Goal: Task Accomplishment & Management: Manage account settings

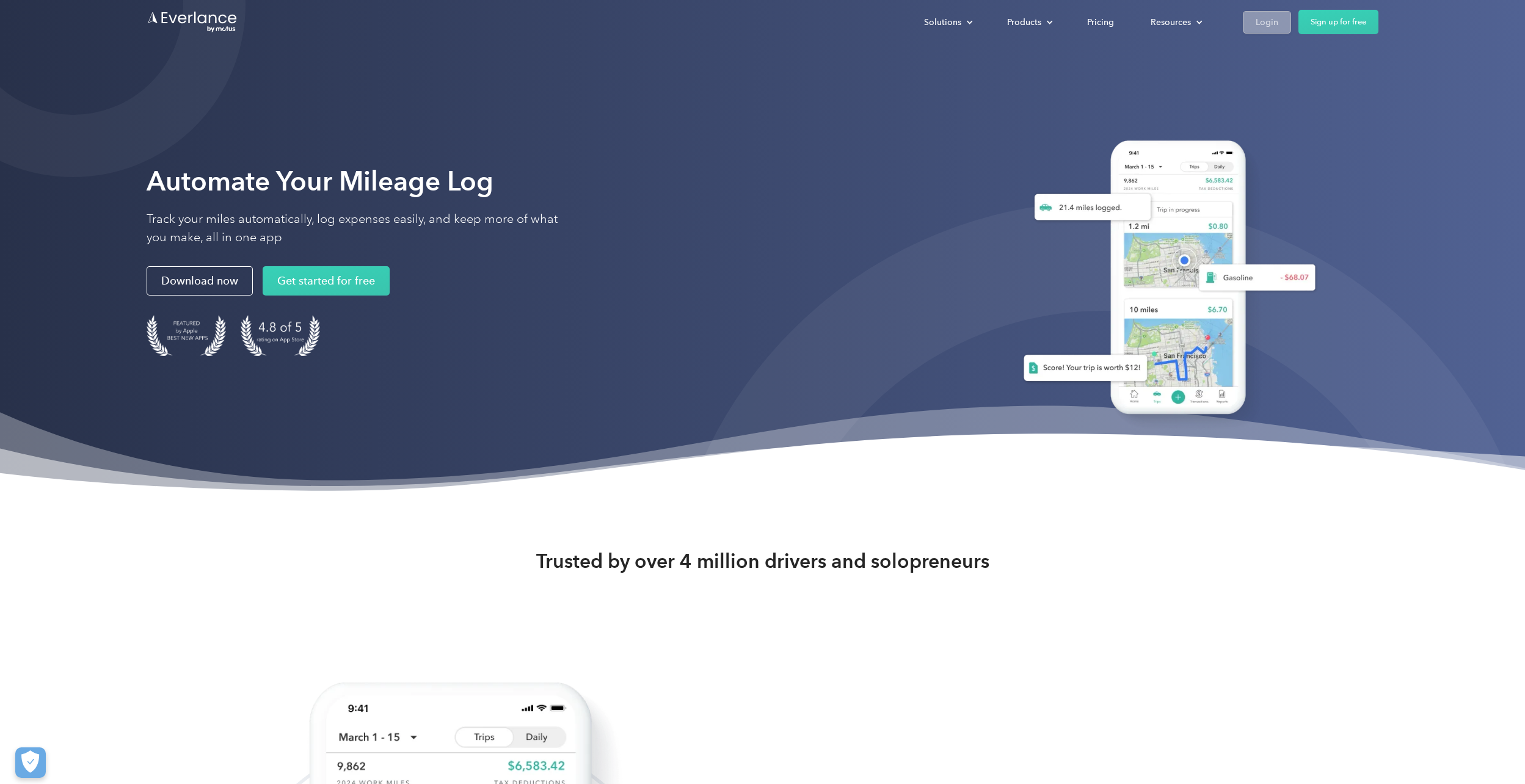
click at [1269, 25] on div "Login" at bounding box center [1267, 22] width 22 height 15
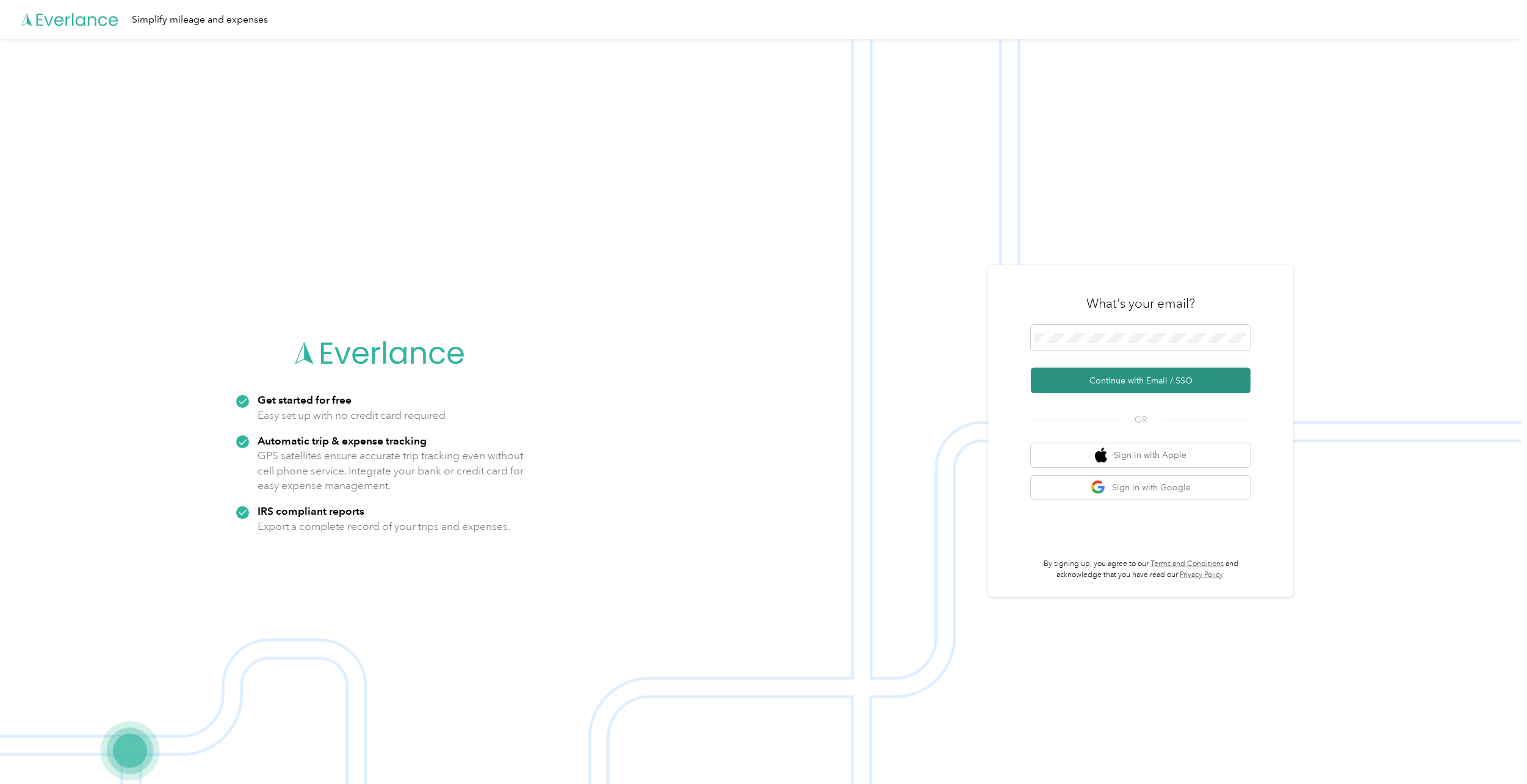
click at [1134, 386] on button "Continue with Email / SSO" at bounding box center [1140, 380] width 219 height 26
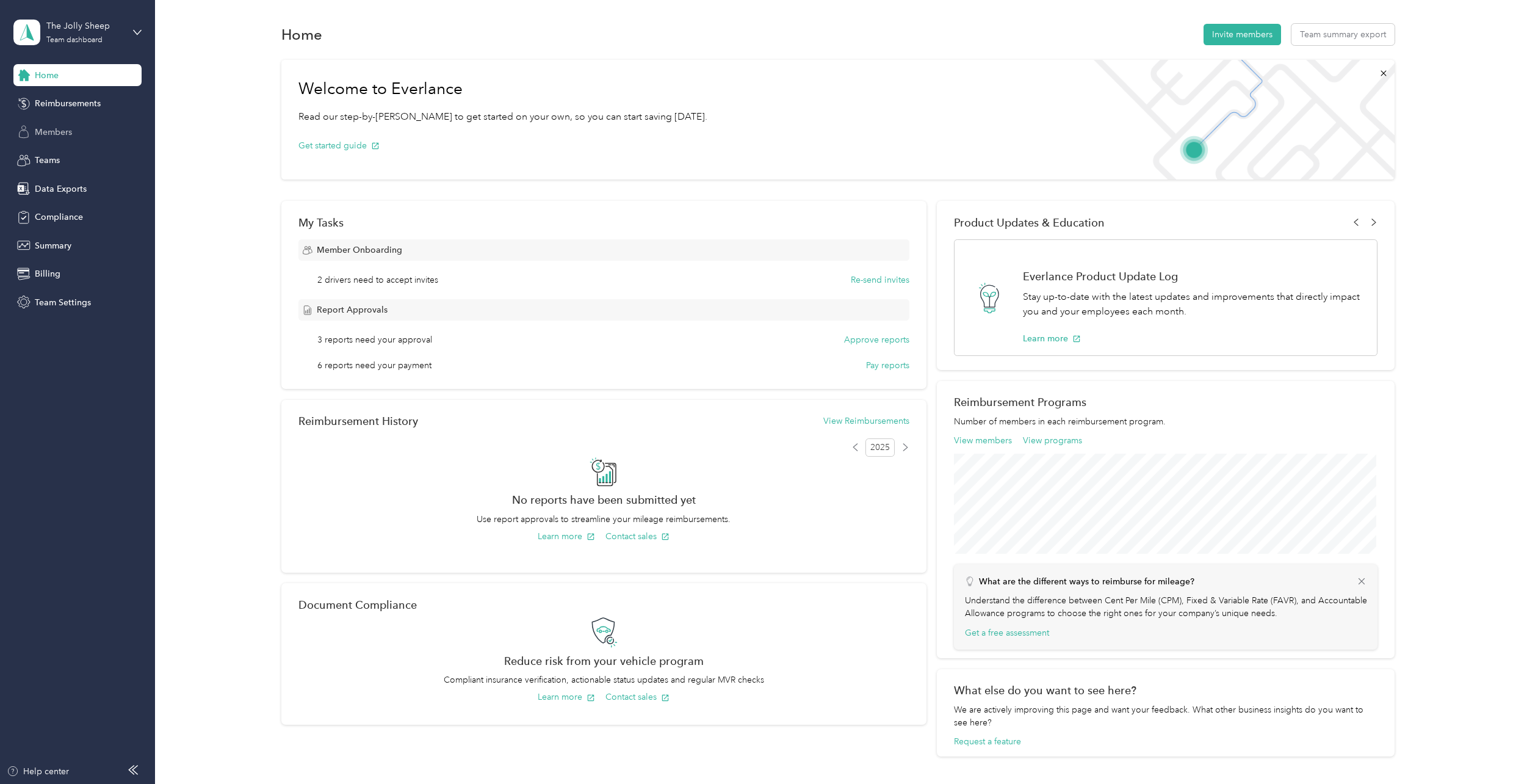
click at [67, 136] on span "Members" at bounding box center [54, 132] width 38 height 13
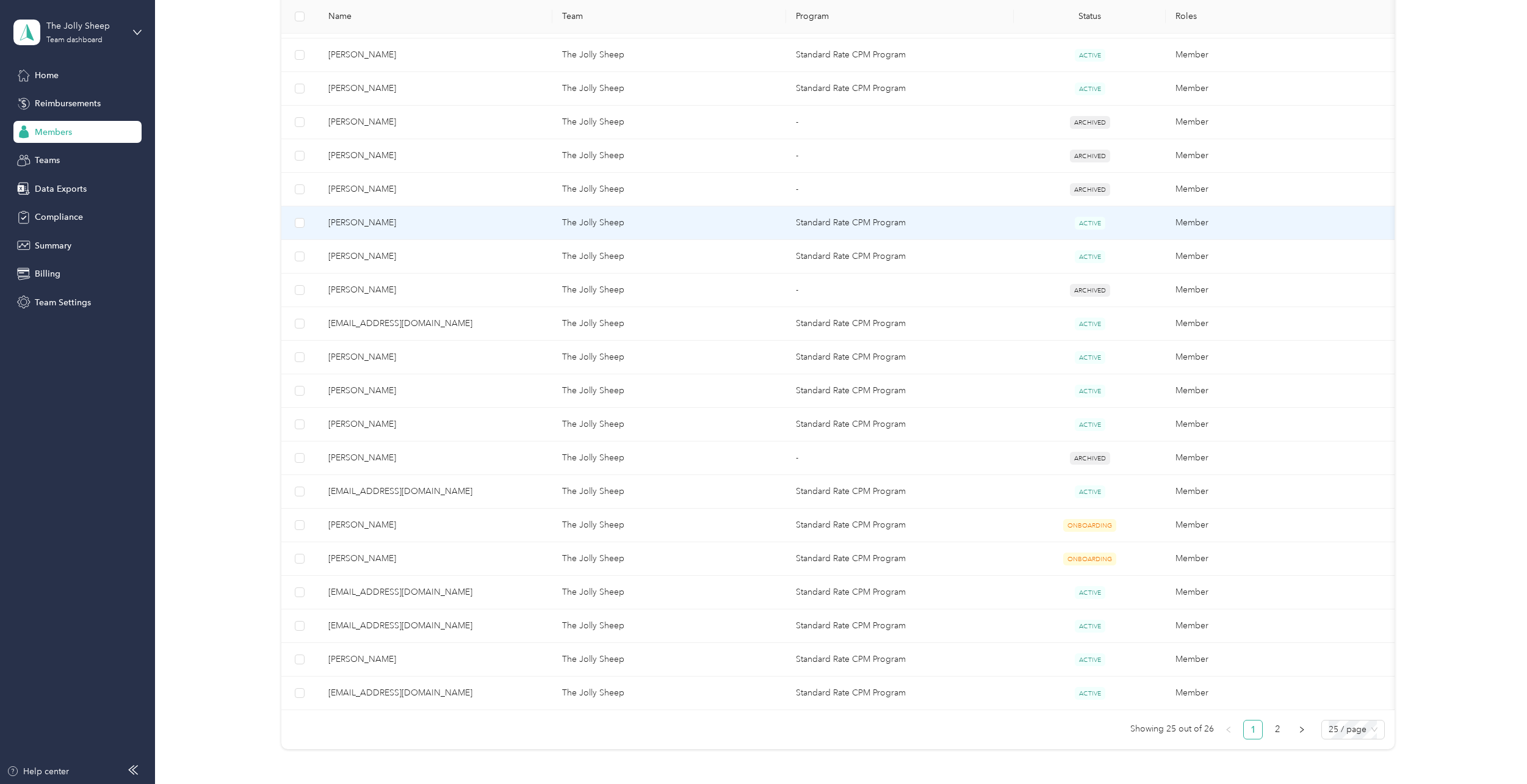
scroll to position [489, 0]
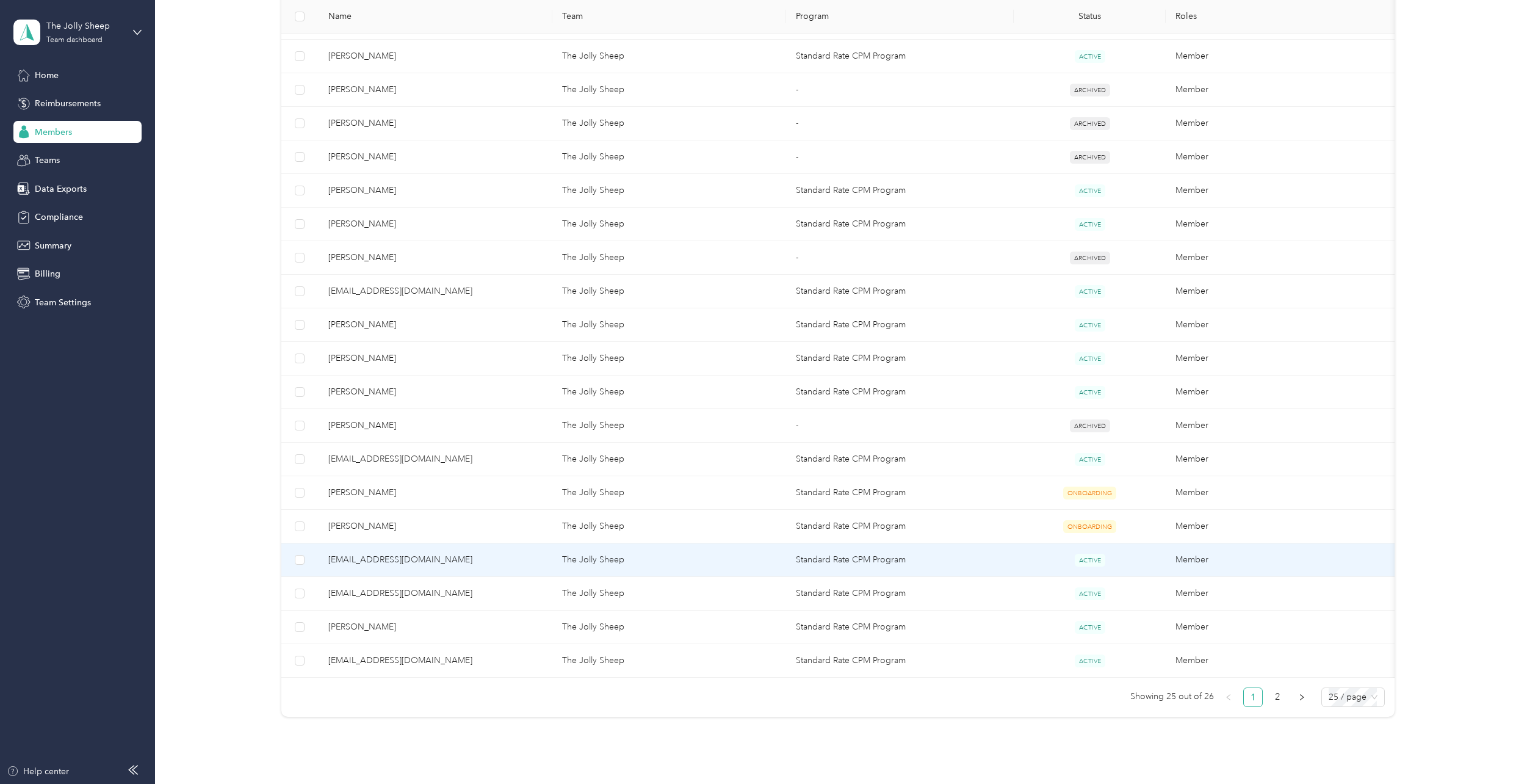
click at [403, 559] on span "aprilvuong24@gmail.com" at bounding box center [436, 560] width 214 height 14
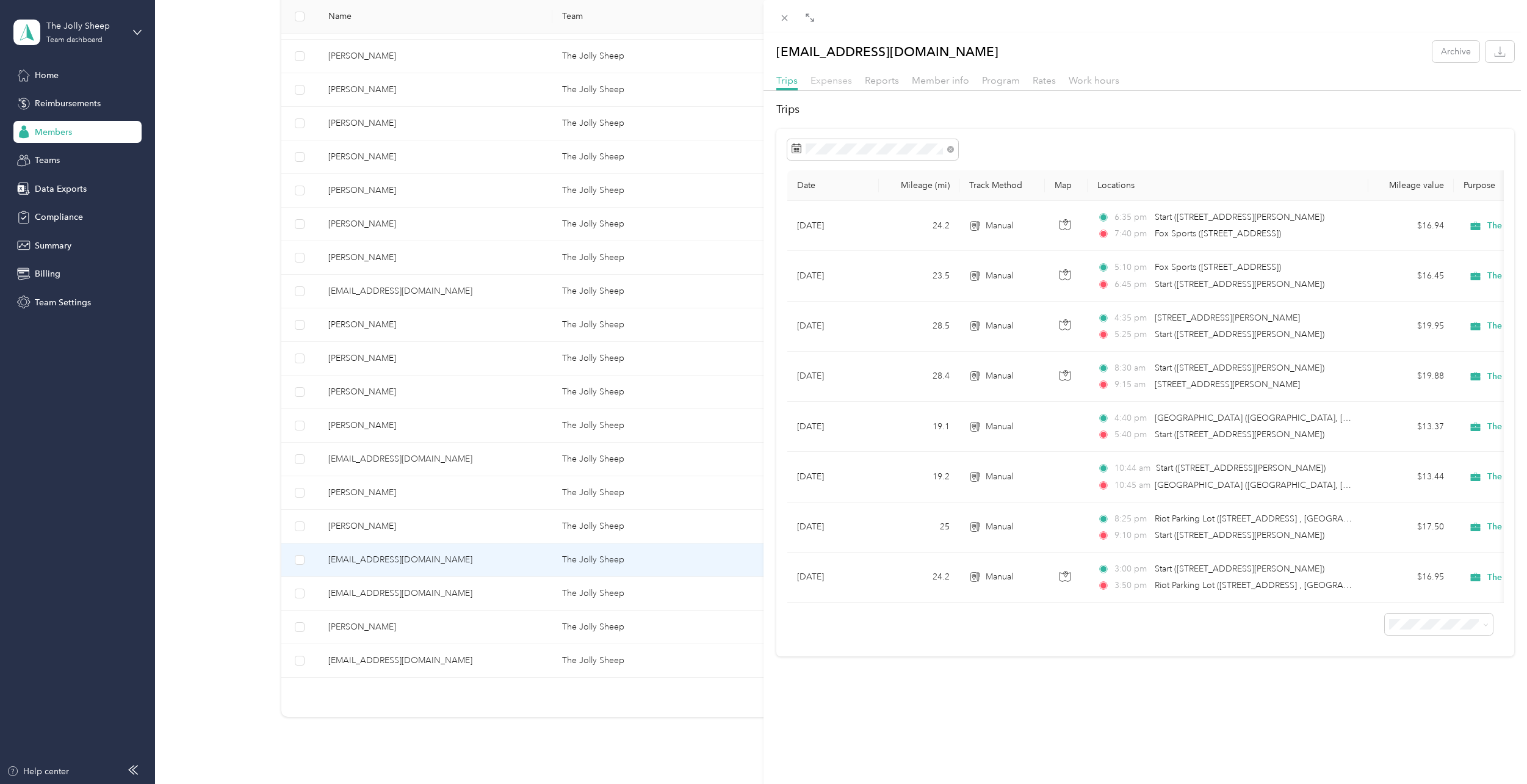
click at [838, 76] on span "Expenses" at bounding box center [831, 80] width 42 height 12
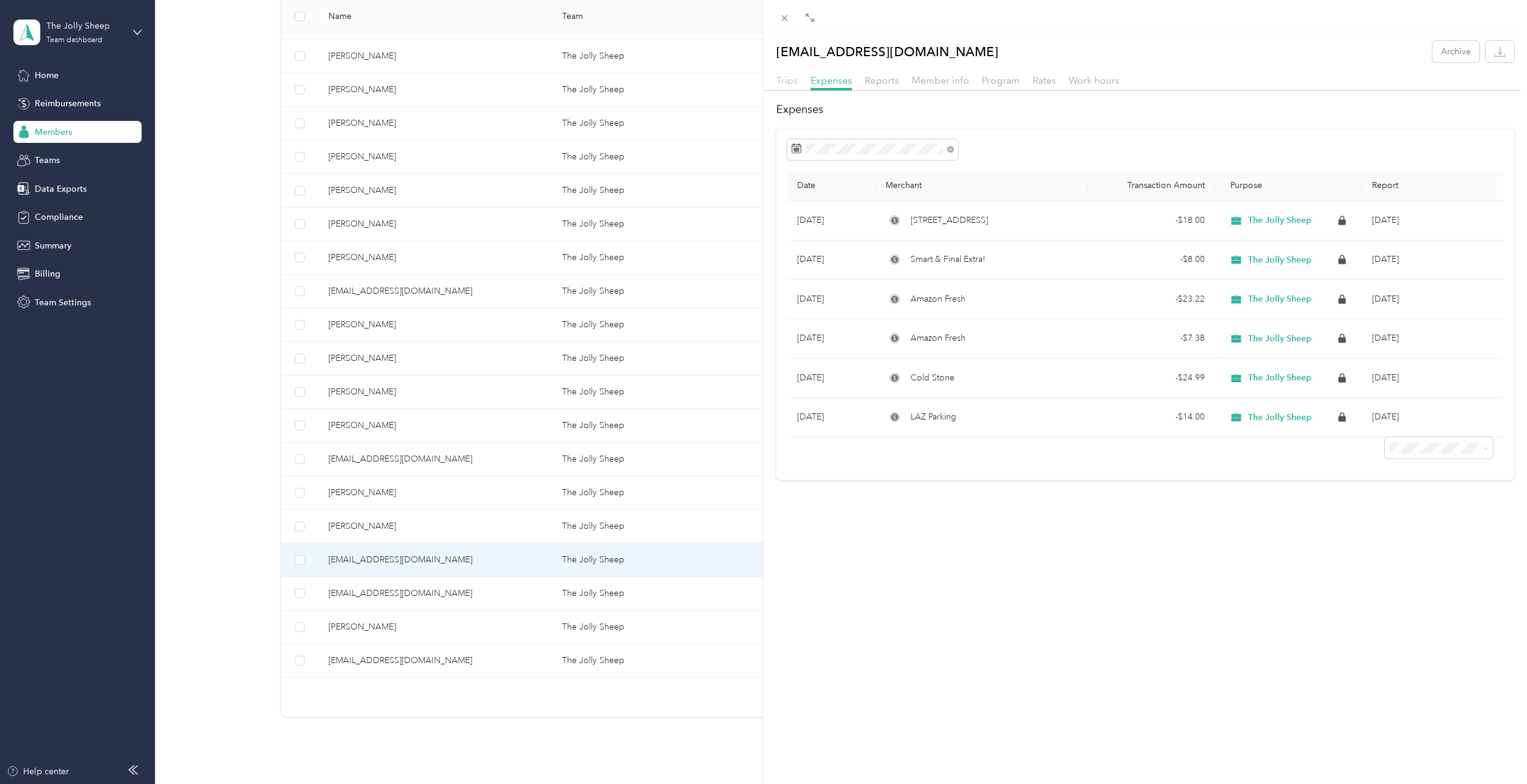
click at [787, 82] on span "Trips" at bounding box center [787, 80] width 21 height 12
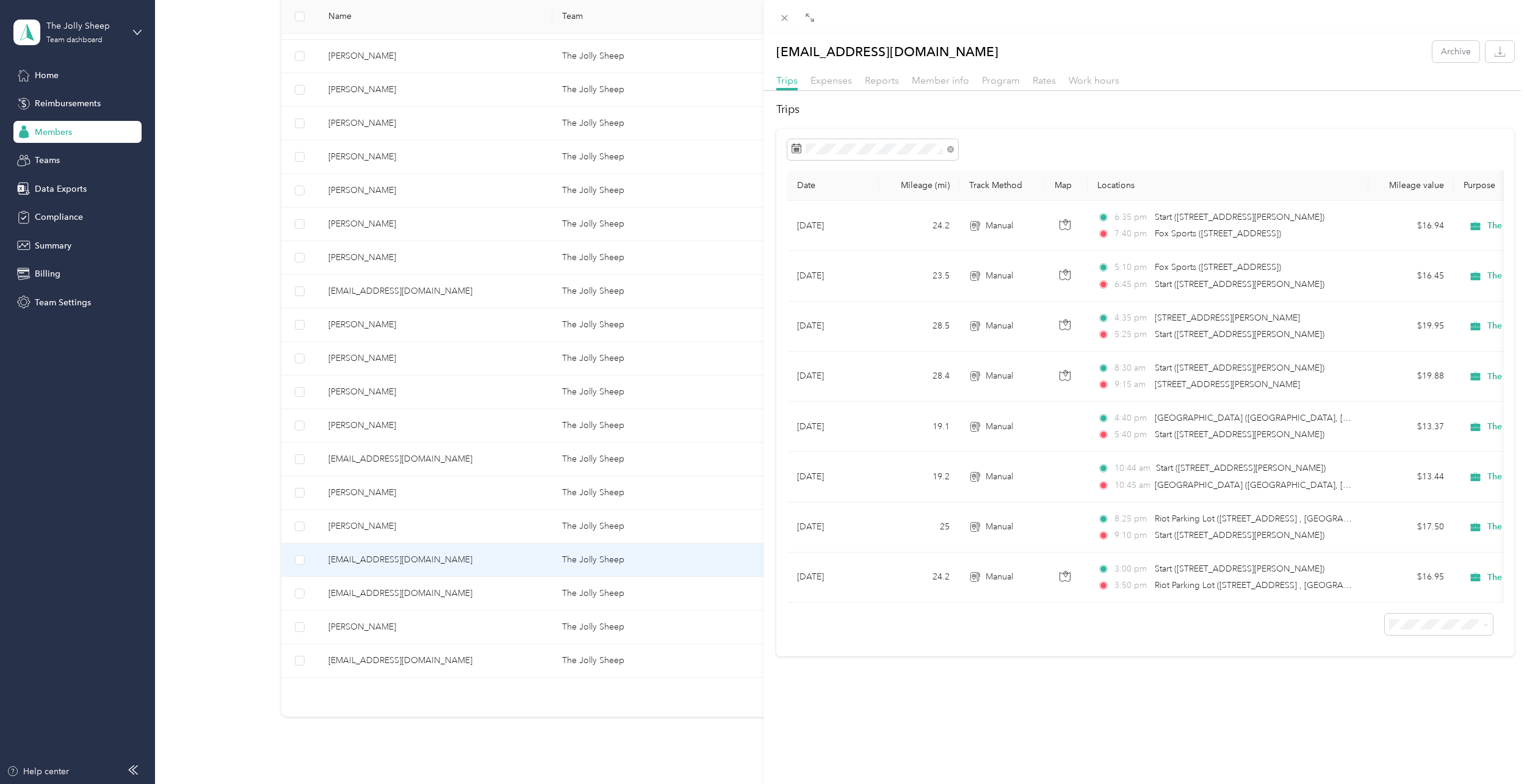
click at [471, 237] on div "aprilvuong24@gmail.com Archive Trips Expenses Reports Member info Program Rates…" at bounding box center [764, 392] width 1527 height 784
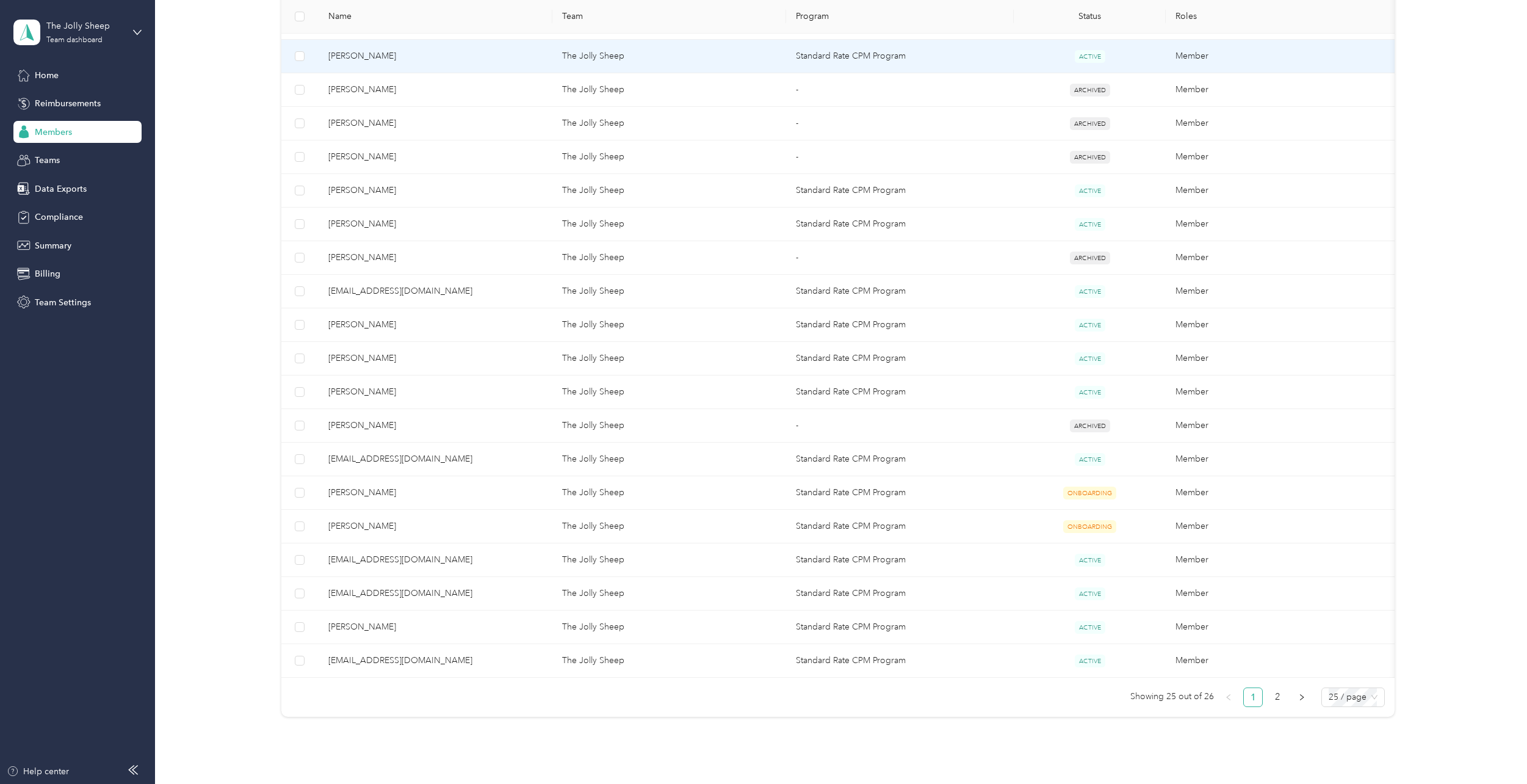
click at [373, 57] on span "Ivy Nguyen" at bounding box center [436, 56] width 214 height 14
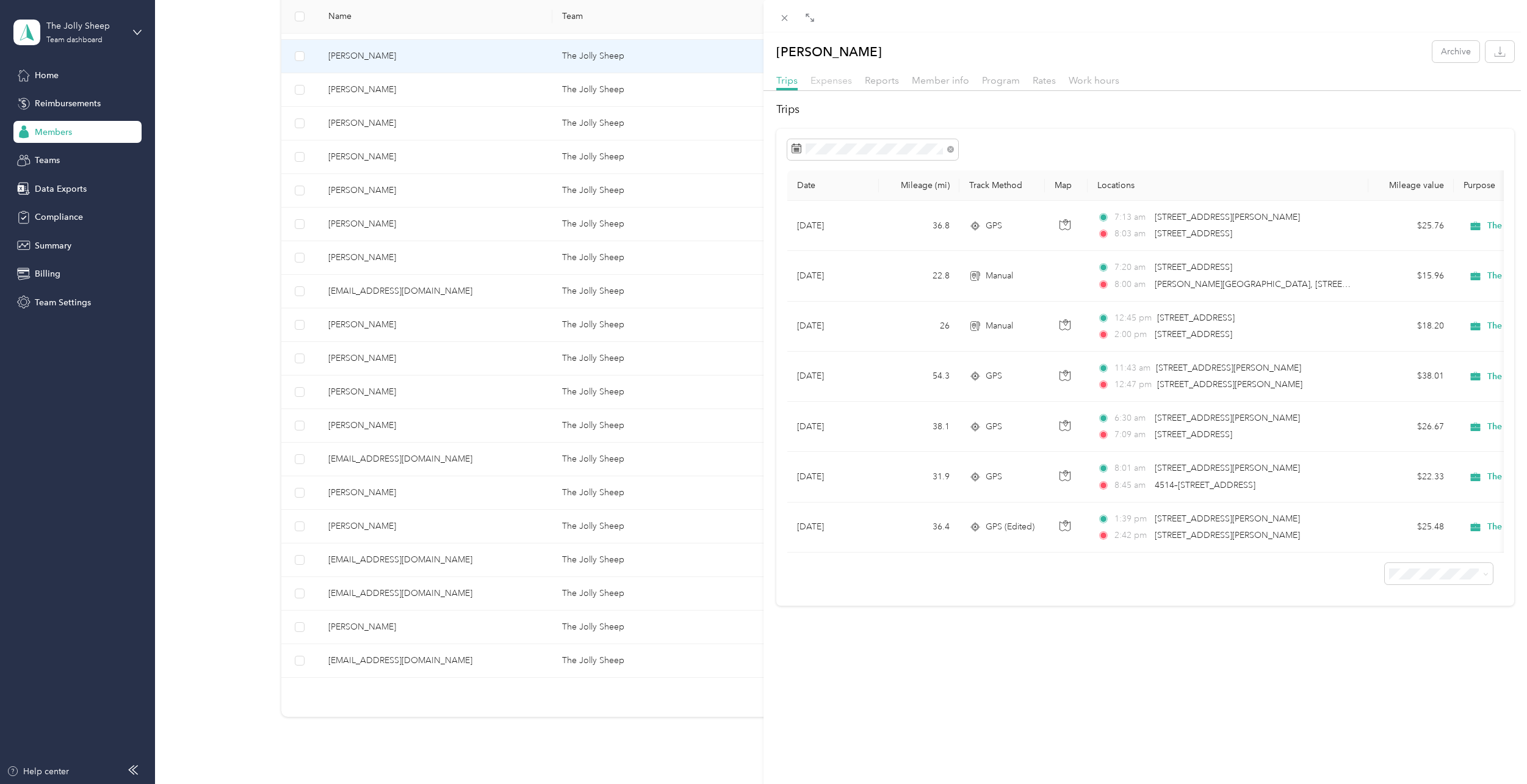
click at [834, 81] on span "Expenses" at bounding box center [831, 80] width 42 height 12
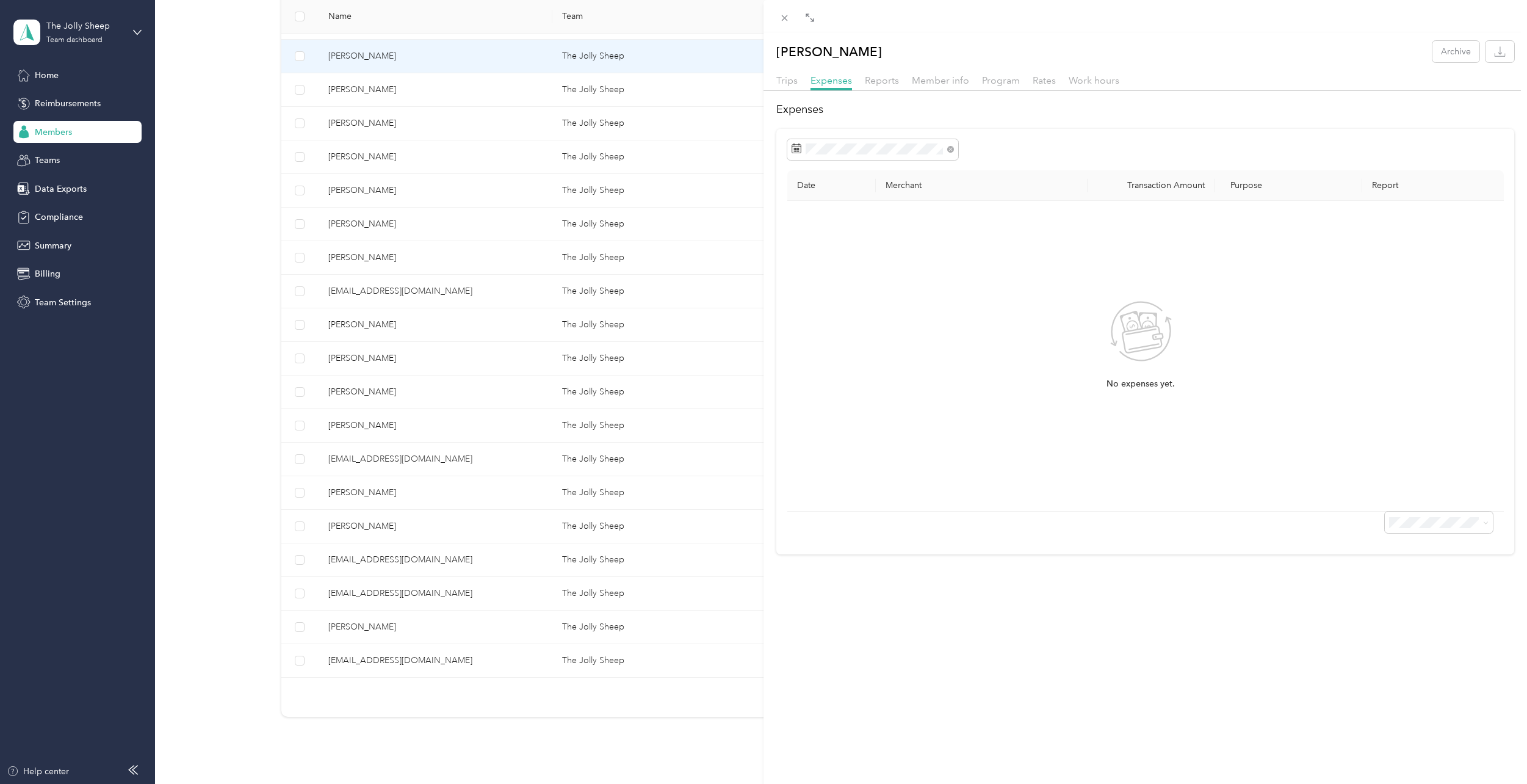
click at [491, 333] on div "Ivy Nguyen Archive Trips Expenses Reports Member info Program Rates Work hours …" at bounding box center [764, 392] width 1527 height 784
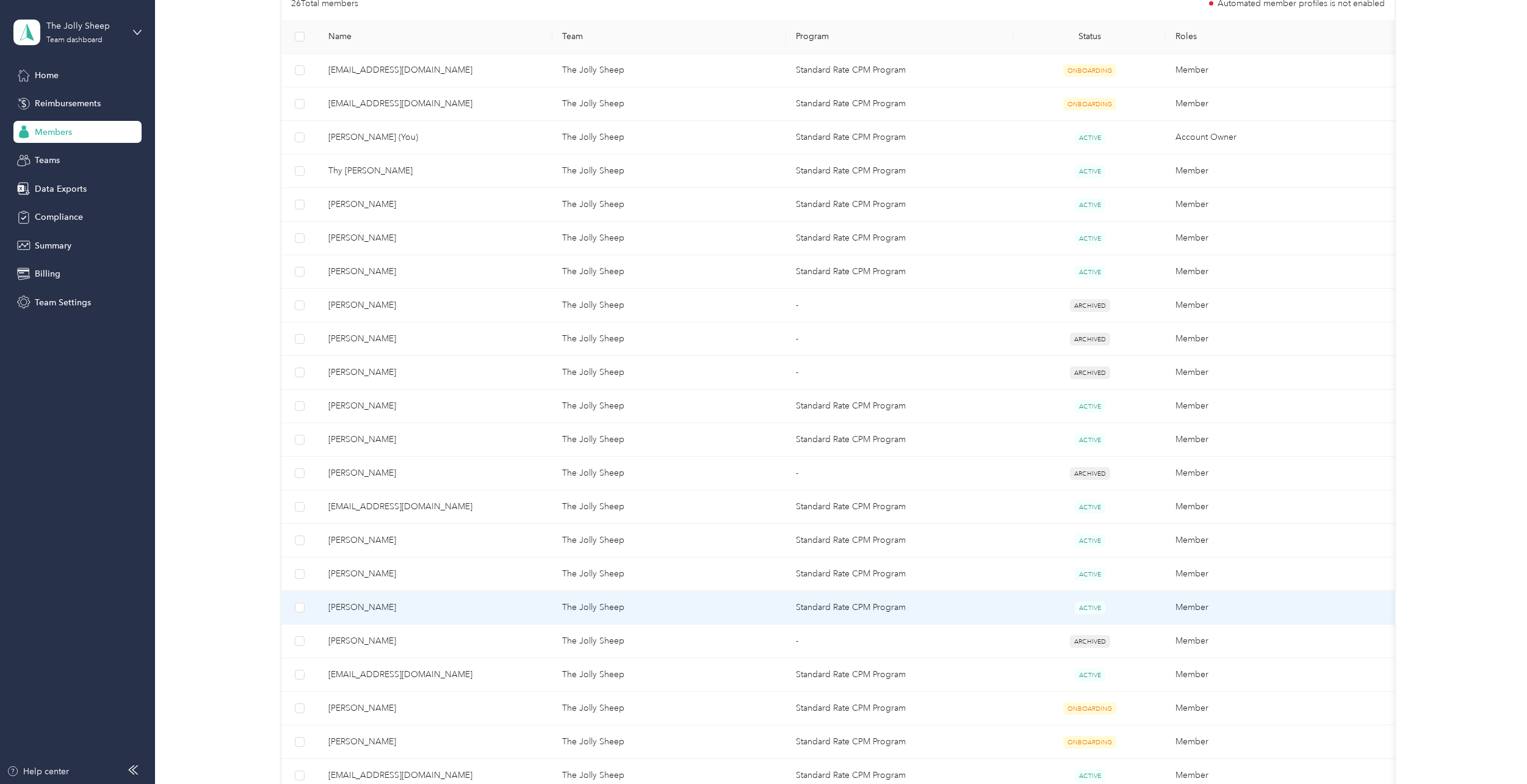
scroll to position [244, 0]
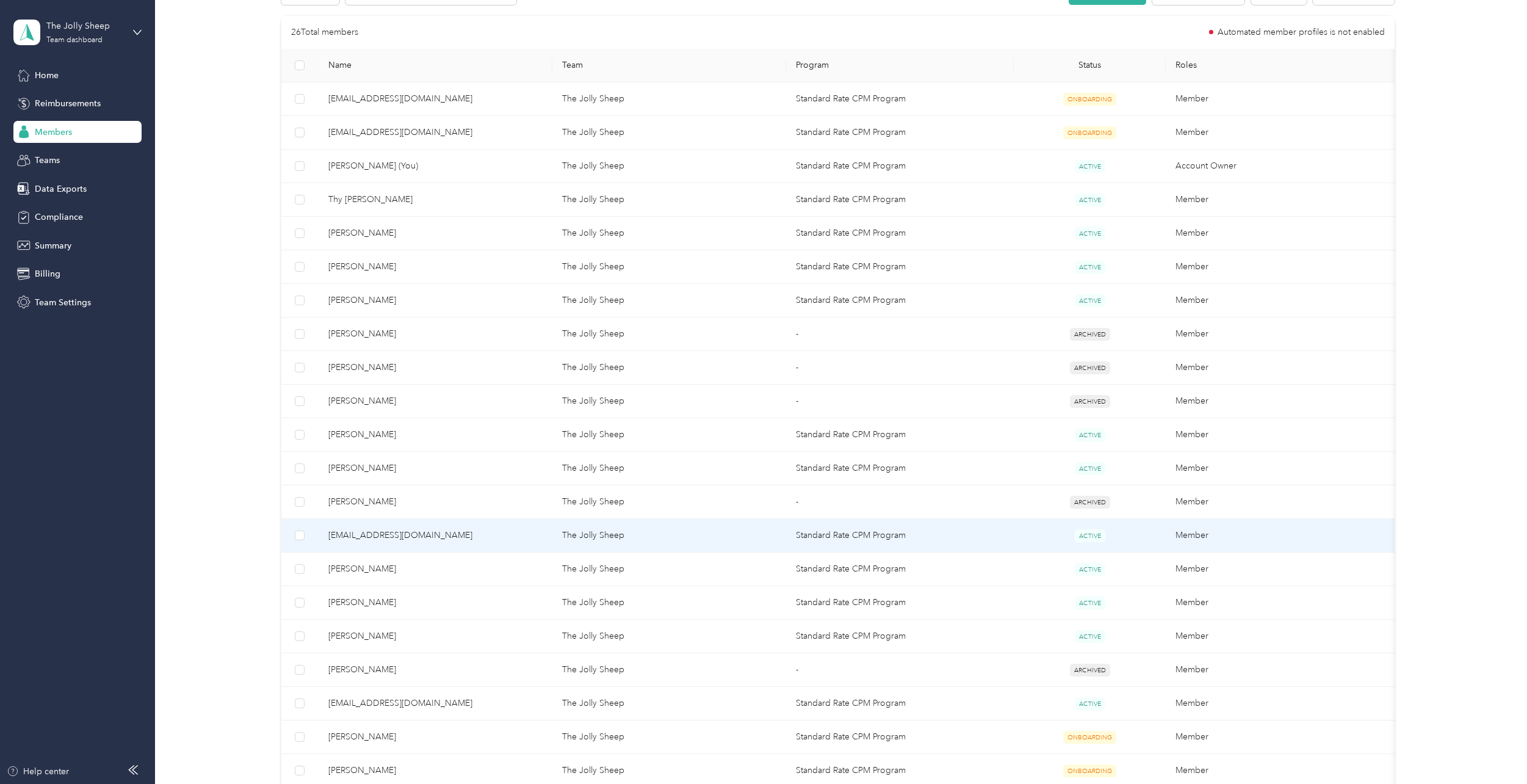
click at [415, 532] on span "jeovanniacamacho@gmail.com" at bounding box center [436, 535] width 214 height 14
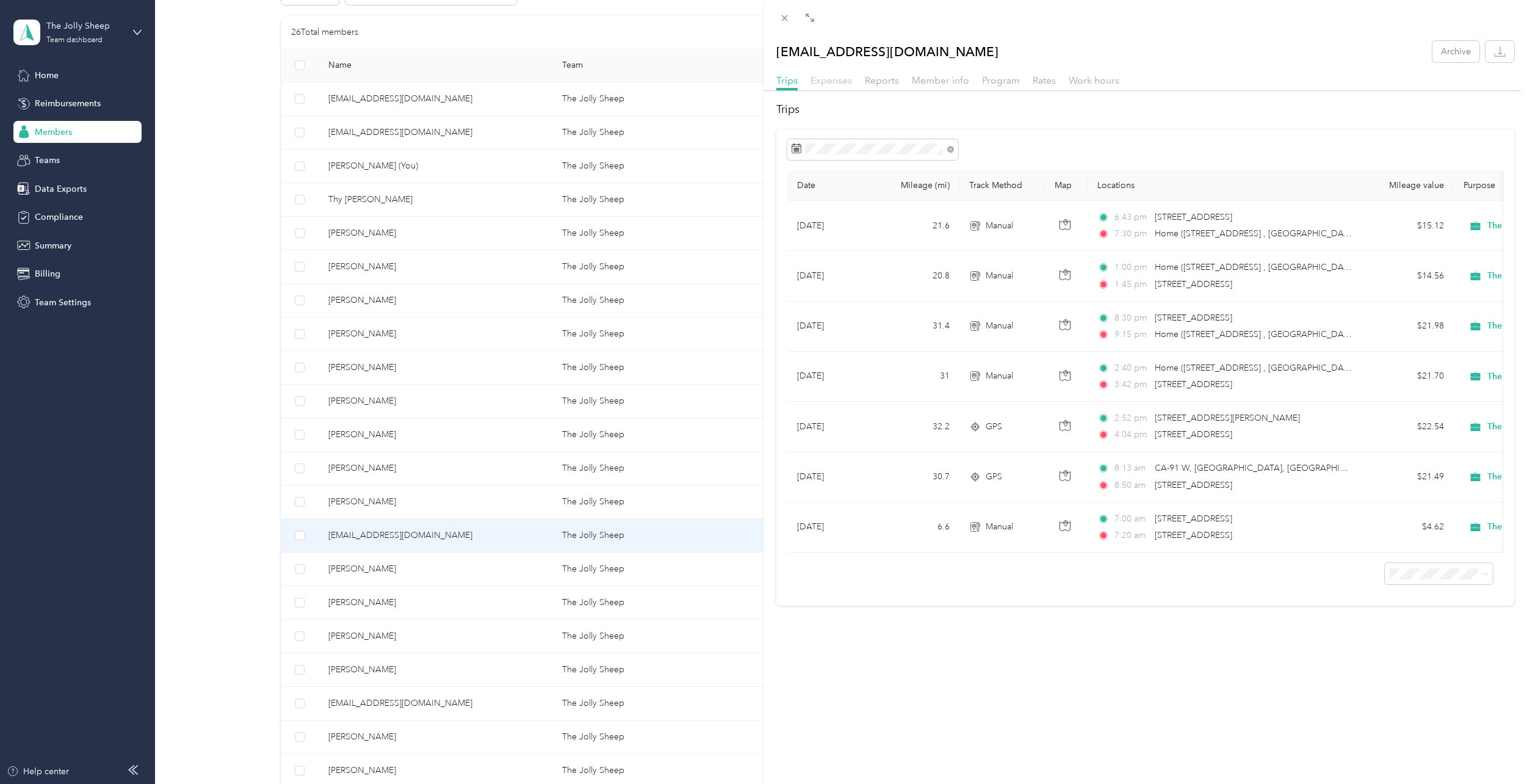
click at [843, 85] on span "Expenses" at bounding box center [831, 80] width 42 height 12
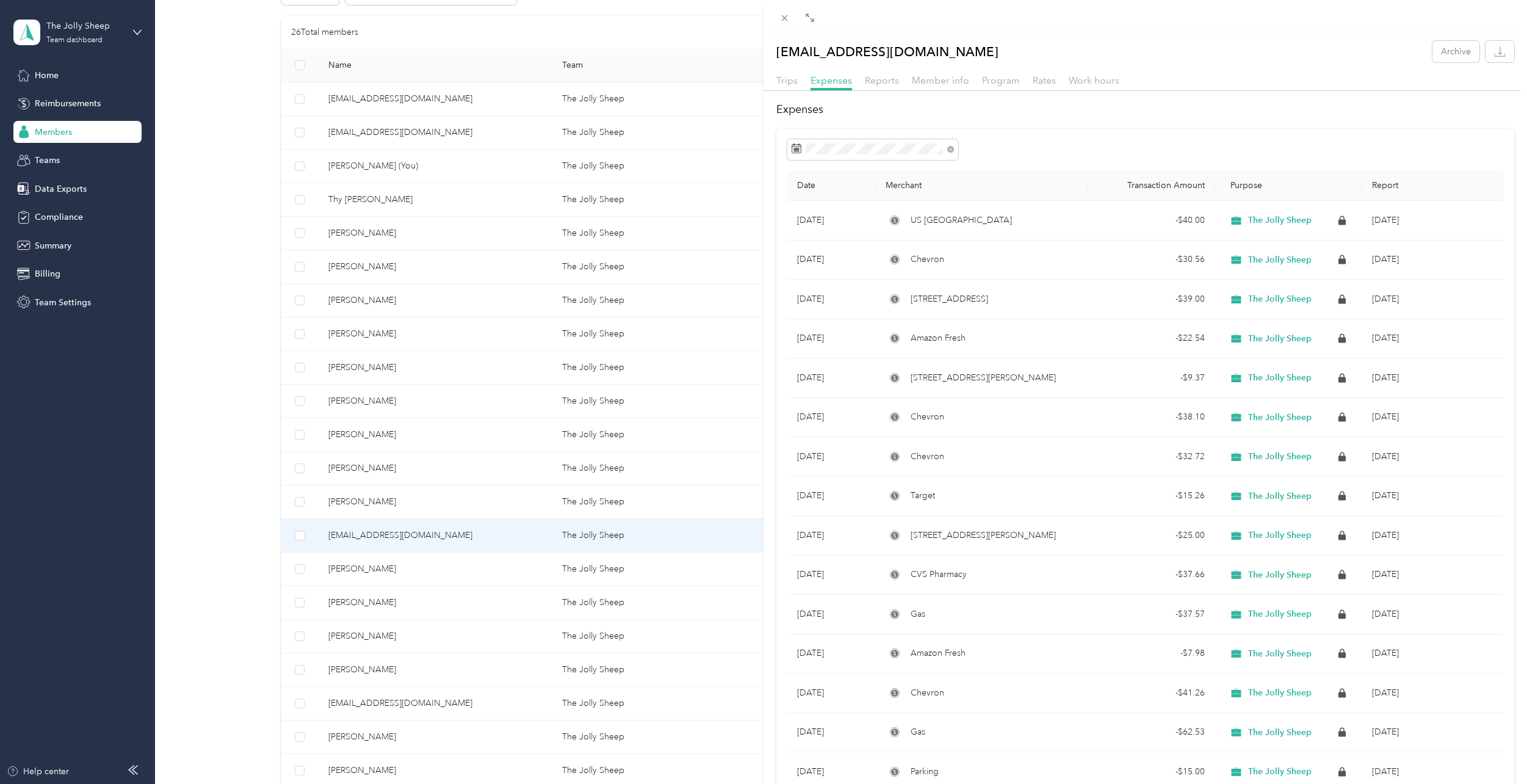
click at [376, 548] on div "jeovanniacamacho@gmail.com Archive Trips Expenses Reports Member info Program R…" at bounding box center [764, 392] width 1527 height 784
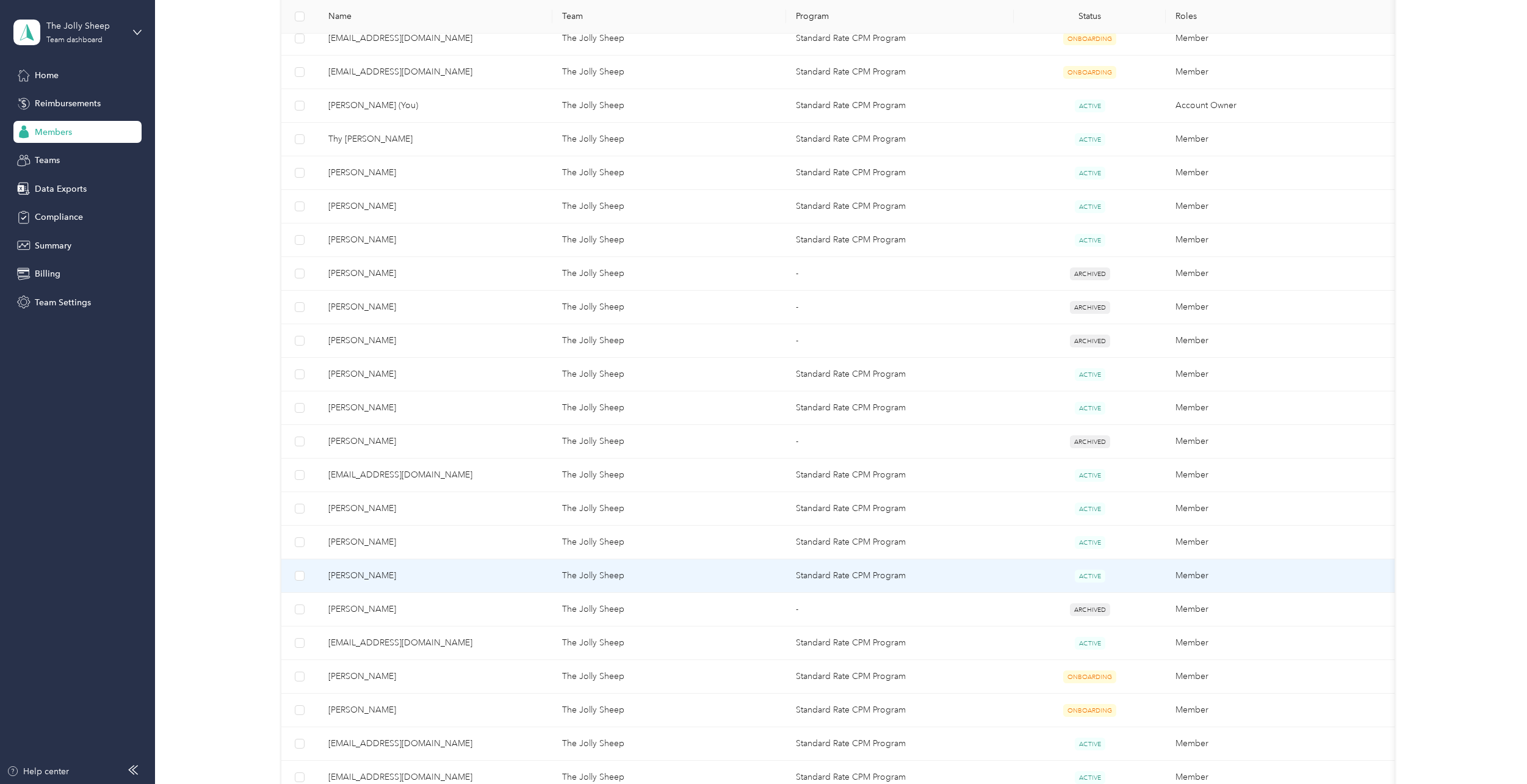
scroll to position [427, 0]
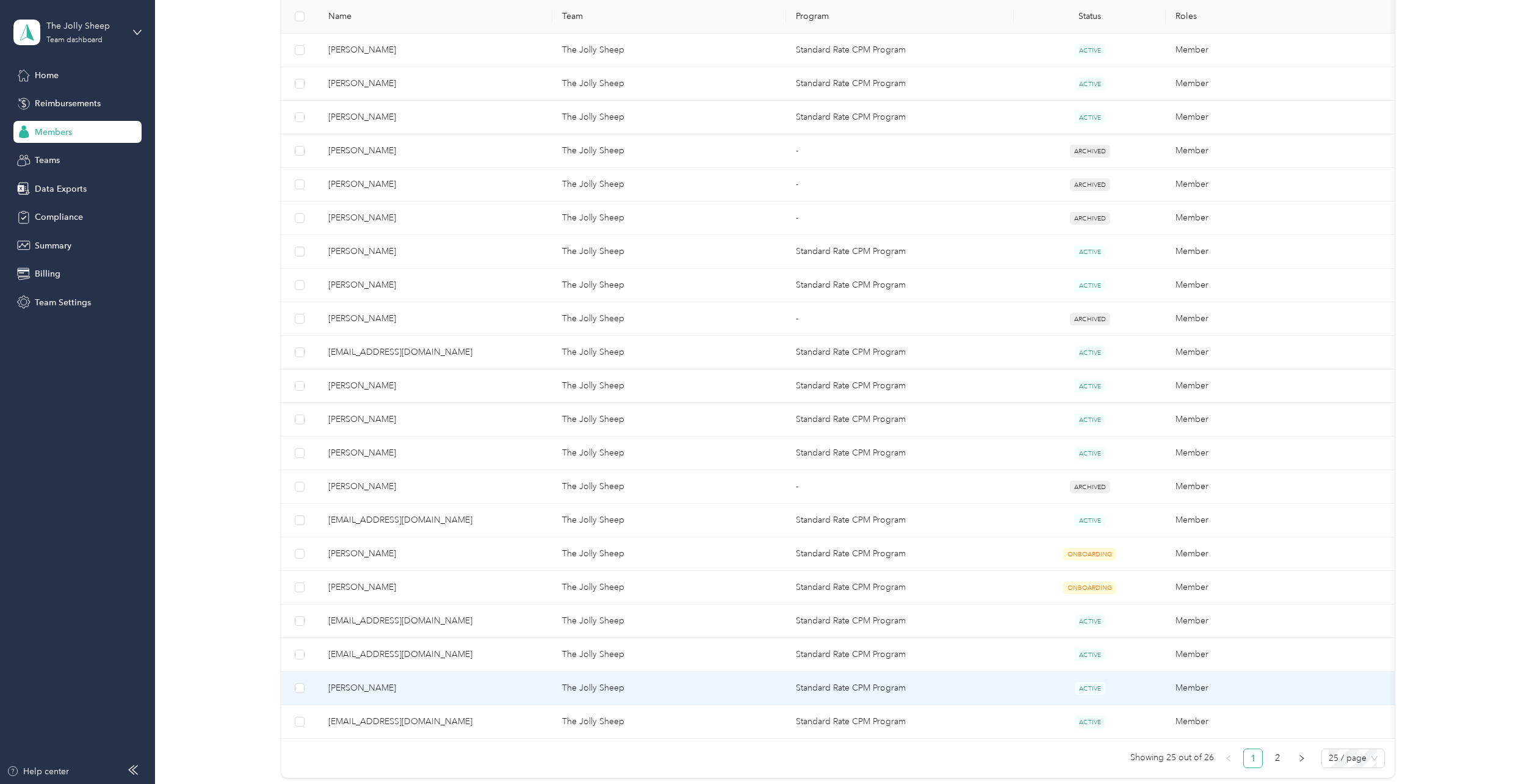
click at [410, 697] on td "Jessica Chui" at bounding box center [436, 687] width 234 height 33
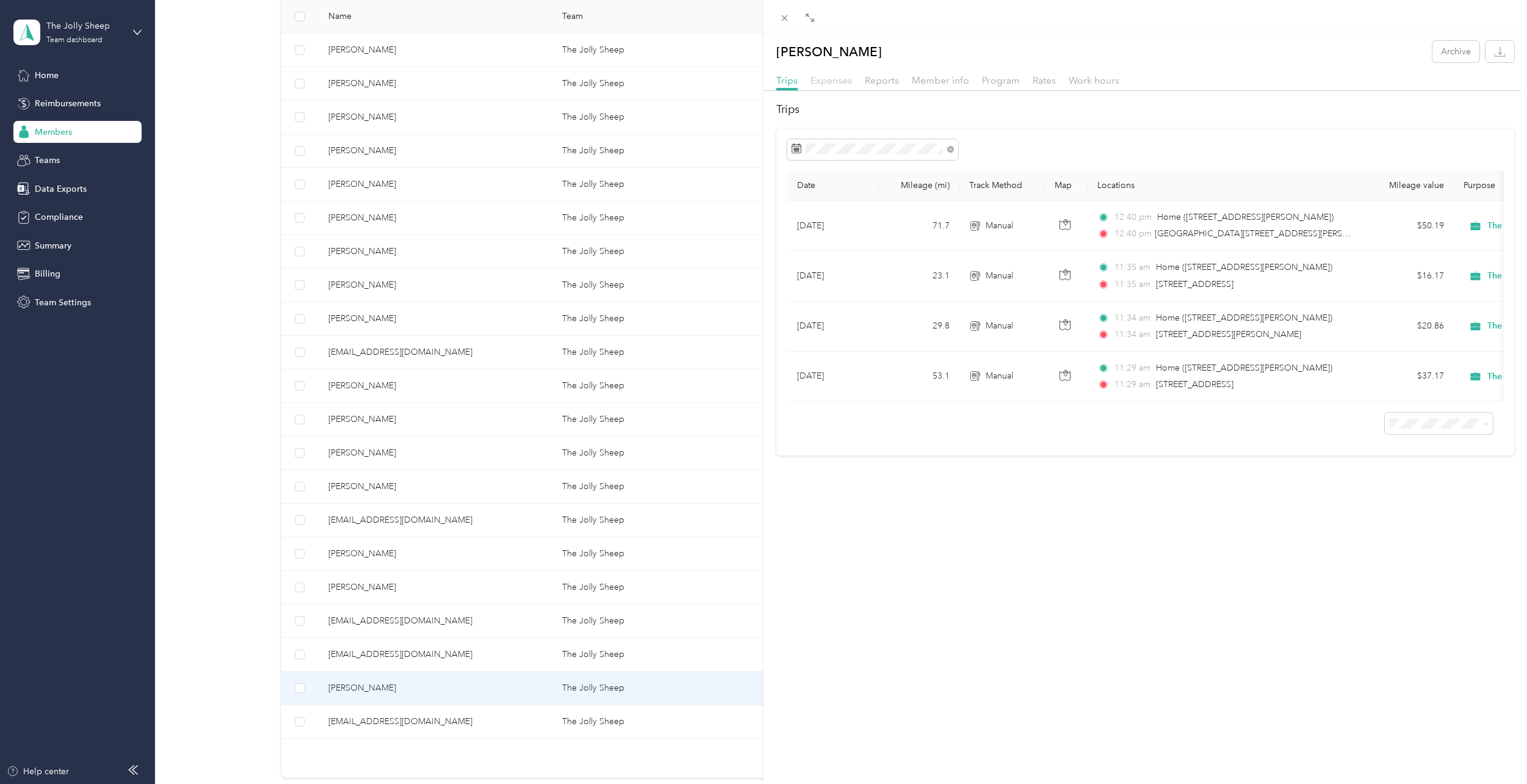
click at [840, 76] on span "Expenses" at bounding box center [831, 80] width 42 height 12
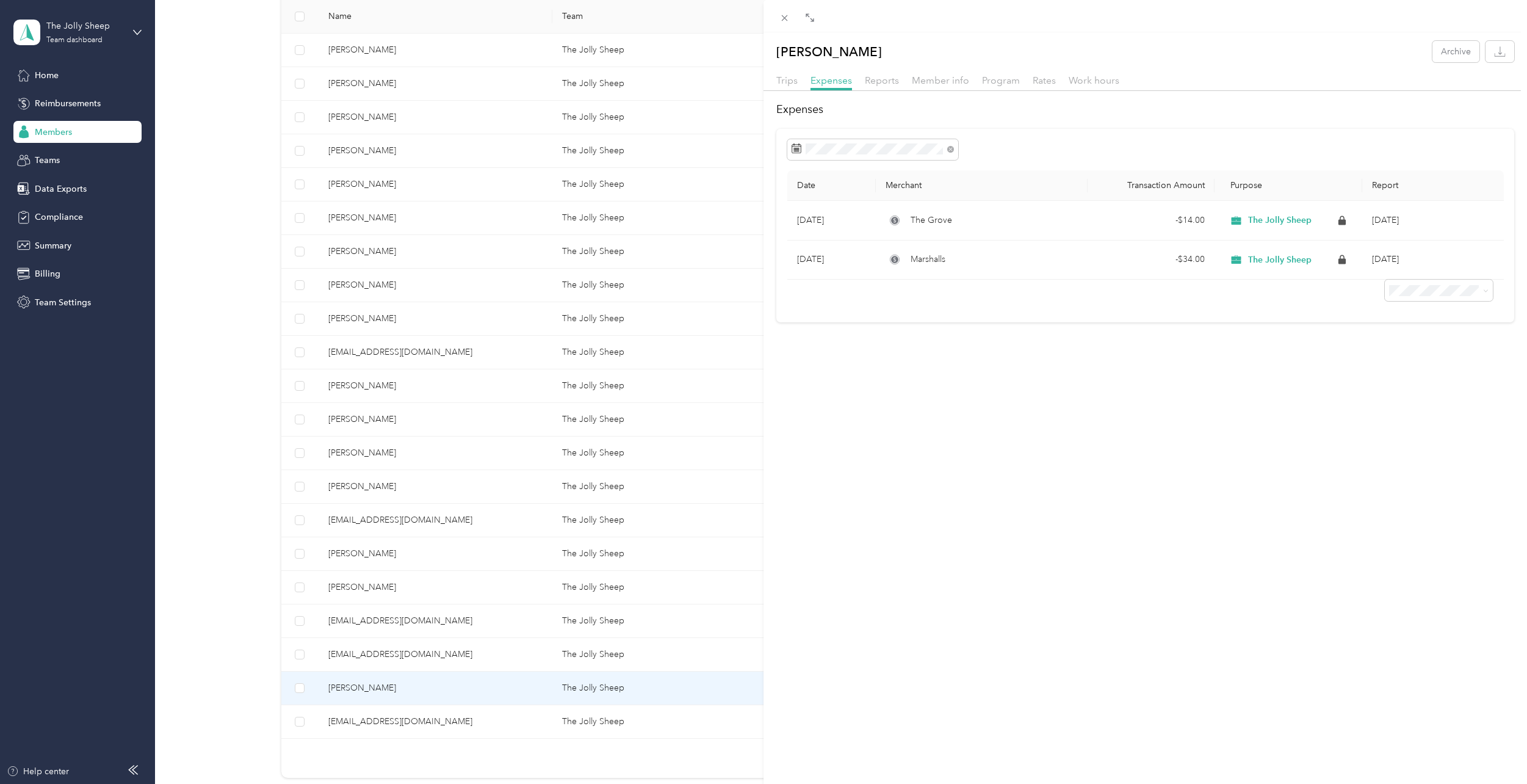
click at [470, 390] on div "Jessica Chui Archive Trips Expenses Reports Member info Program Rates Work hour…" at bounding box center [764, 392] width 1527 height 784
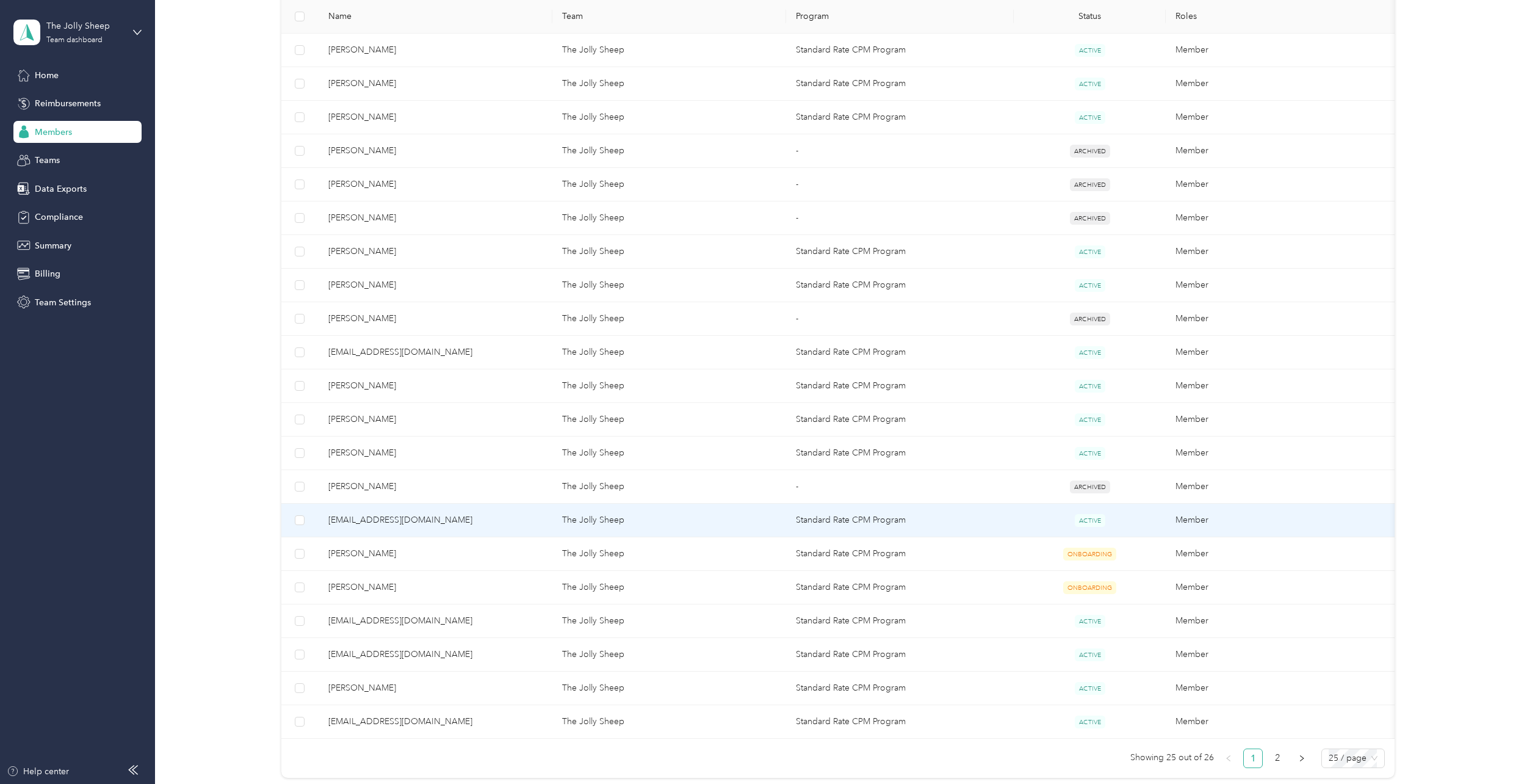
click at [459, 519] on span "sleticiajmorales@gmail.com" at bounding box center [436, 520] width 214 height 14
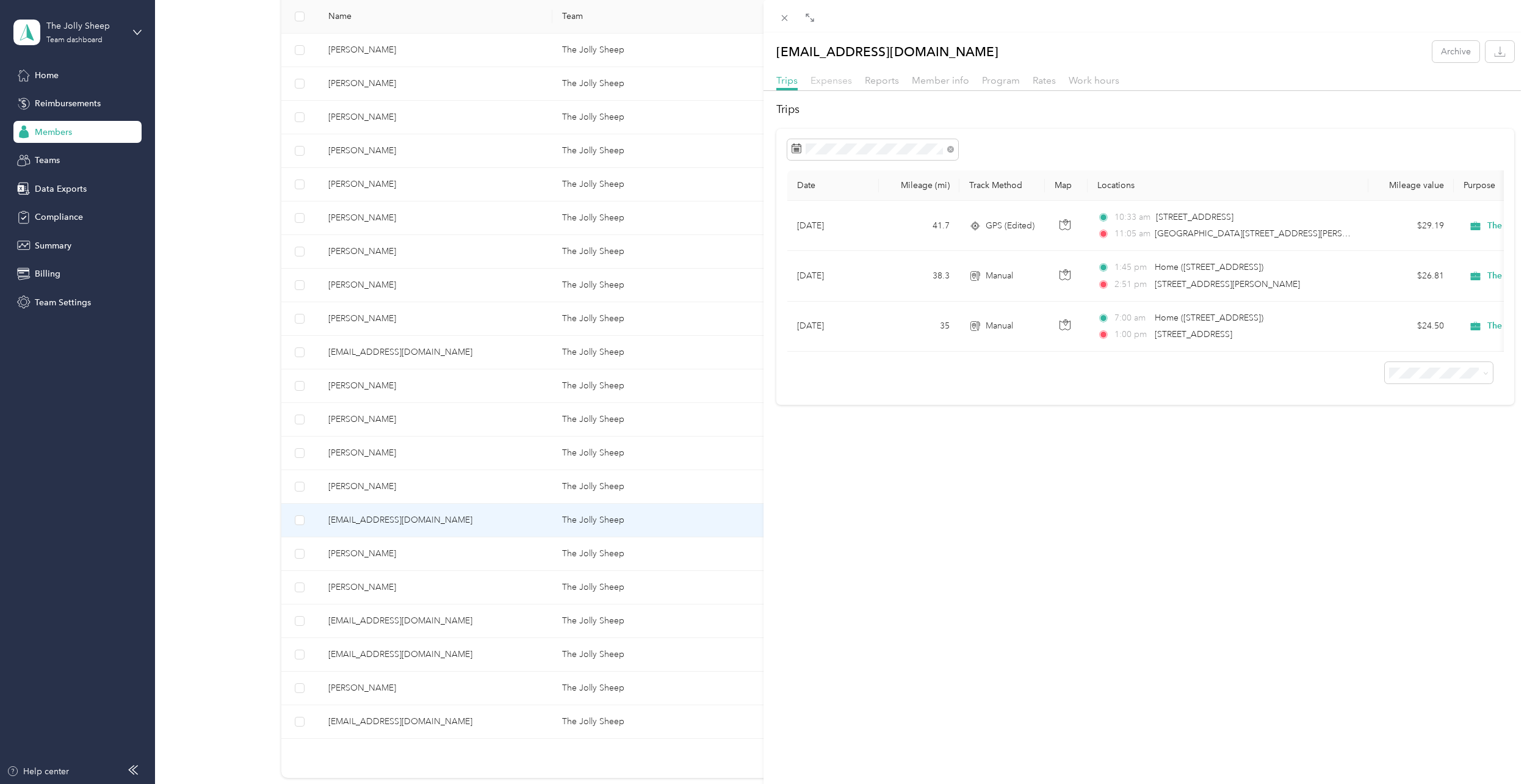
click at [843, 82] on span "Expenses" at bounding box center [831, 80] width 42 height 12
